Goal: Manage account settings

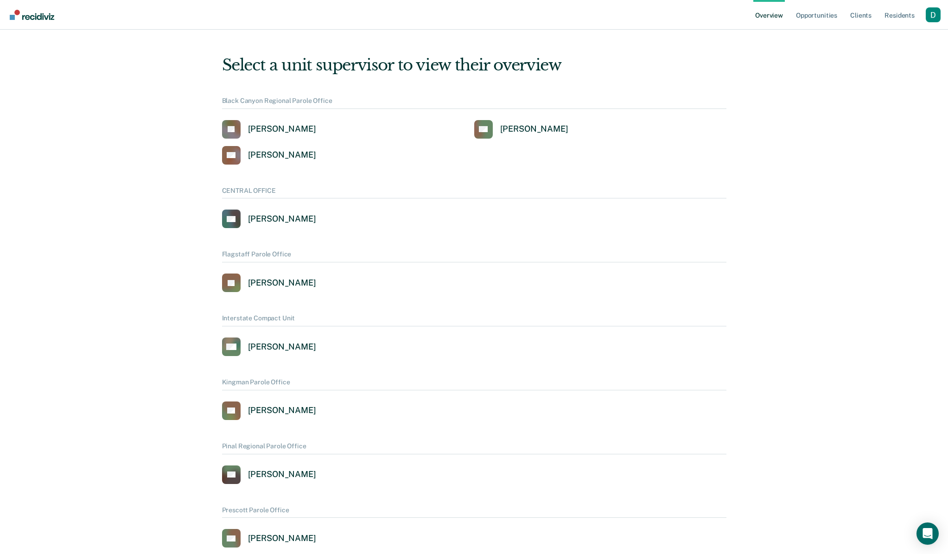
click at [932, 14] on div "Profile dropdown button" at bounding box center [932, 14] width 15 height 15
click at [908, 36] on link "Profile" at bounding box center [895, 37] width 75 height 8
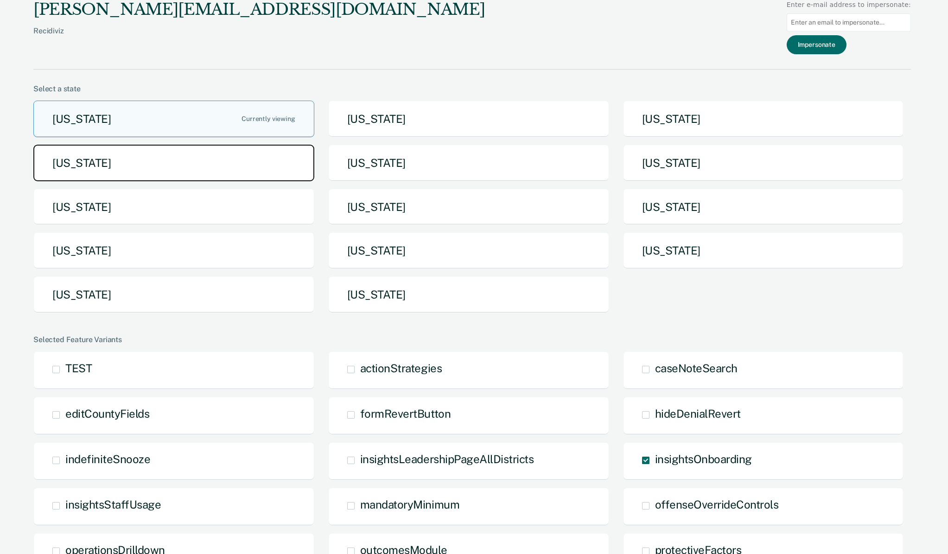
click at [254, 179] on button "[US_STATE]" at bounding box center [173, 163] width 281 height 37
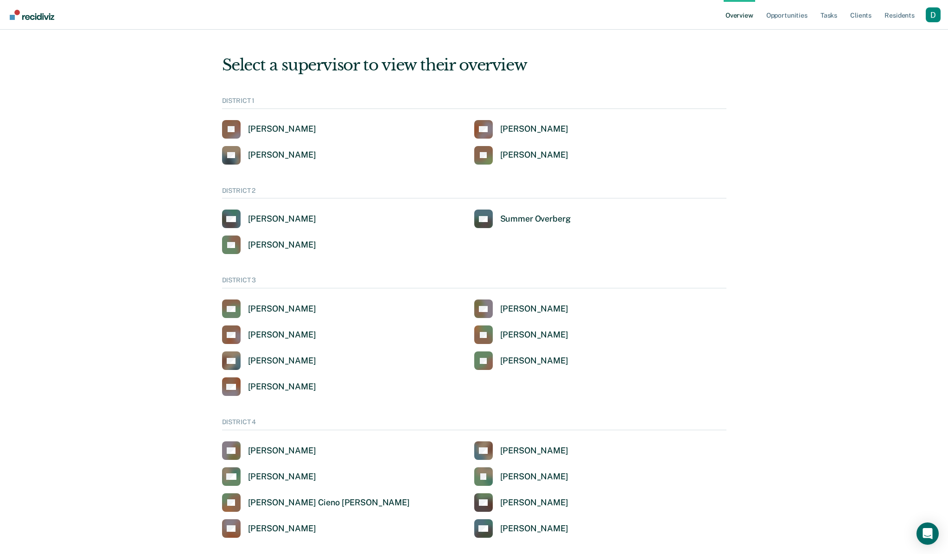
click at [932, 15] on div "Profile dropdown button" at bounding box center [932, 14] width 15 height 15
click at [888, 33] on link "Profile" at bounding box center [893, 37] width 79 height 8
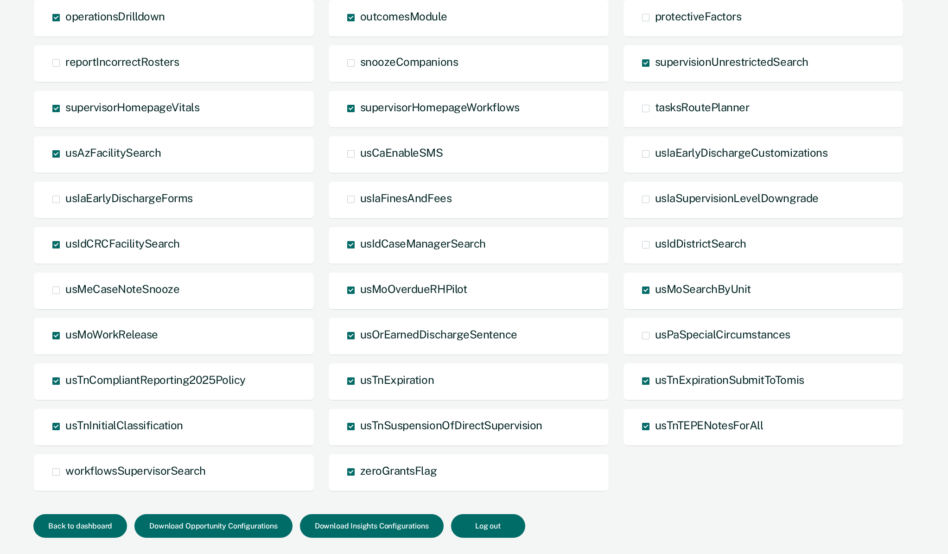
scroll to position [485, 0]
